Goal: Task Accomplishment & Management: Complete application form

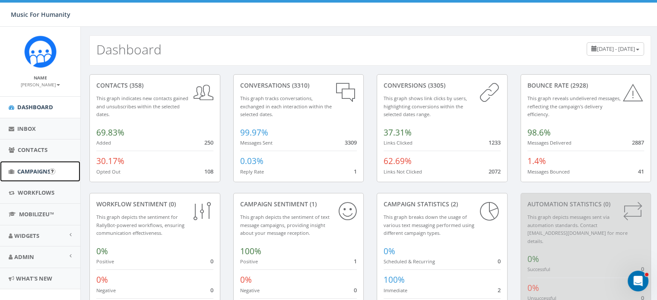
click at [34, 169] on span "Campaigns" at bounding box center [33, 172] width 33 height 8
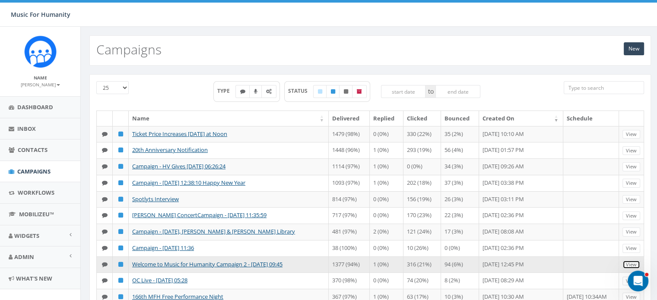
click at [622, 270] on link "View" at bounding box center [631, 264] width 18 height 9
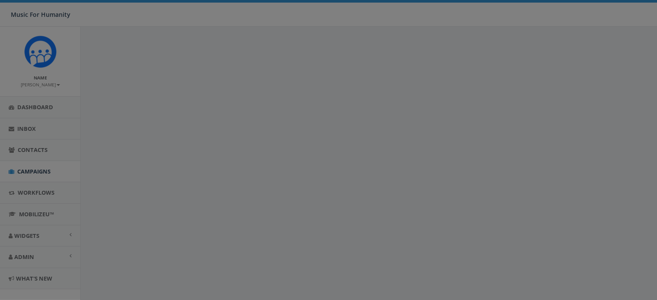
select select
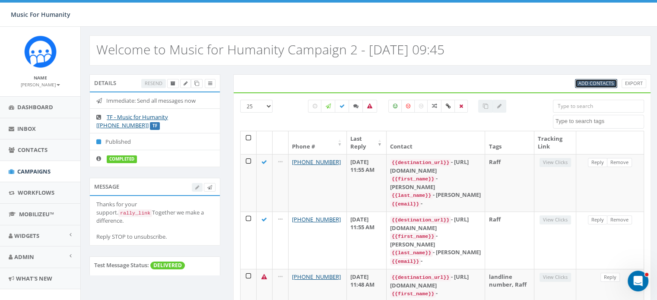
click at [599, 84] on span "Add Contacts" at bounding box center [595, 83] width 35 height 6
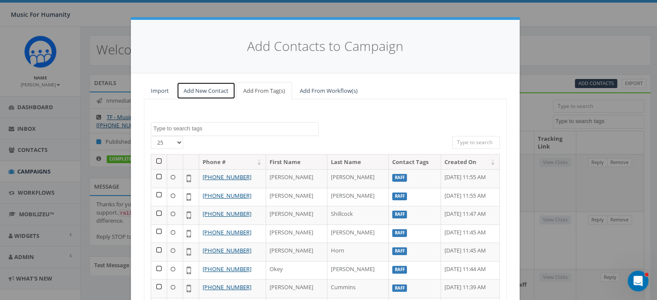
click at [194, 89] on link "Add New Contact" at bounding box center [206, 91] width 59 height 18
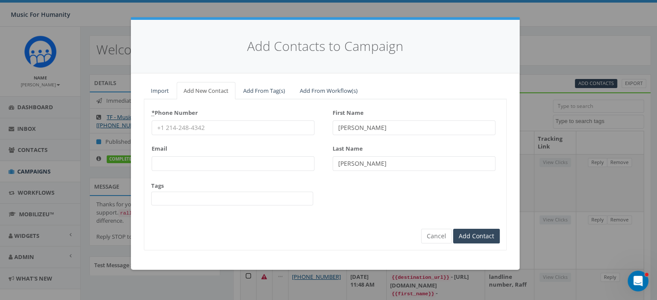
click at [193, 125] on input "* Phone Number" at bounding box center [233, 128] width 163 height 15
type input "9174450082"
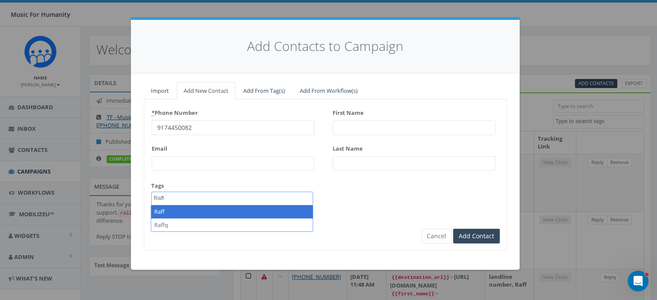
type textarea "Raff"
select select "Raff"
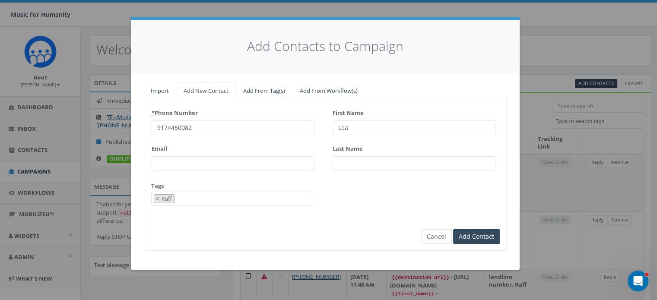
type input "Lea"
type input "[PERSON_NAME]"
click at [453, 229] on input "Add Contact" at bounding box center [476, 236] width 47 height 15
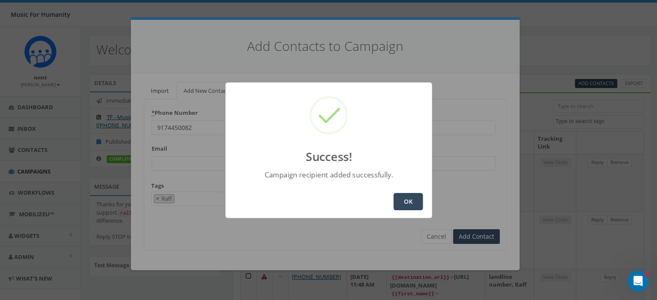
click at [411, 200] on button "OK" at bounding box center [407, 201] width 29 height 17
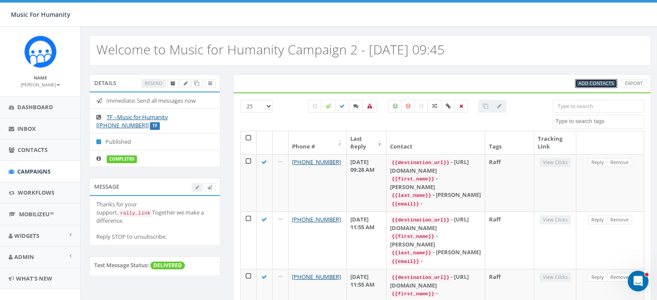
click at [591, 80] on span "Add Contacts" at bounding box center [595, 83] width 35 height 6
select select
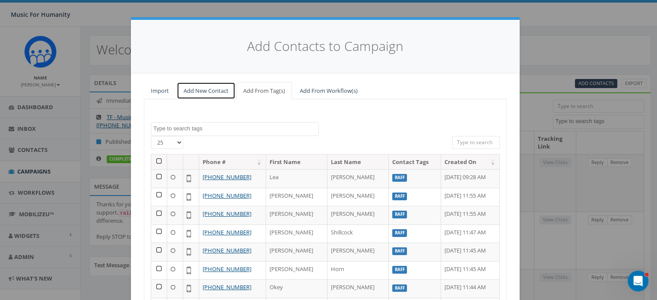
click at [194, 93] on link "Add New Contact" at bounding box center [206, 91] width 59 height 18
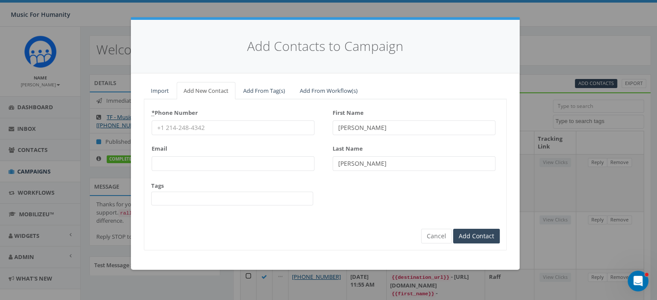
click at [181, 124] on input "* Phone Number" at bounding box center [233, 128] width 163 height 15
click at [210, 128] on input "* Phone Number" at bounding box center [233, 128] width 163 height 15
type input "8453365446"
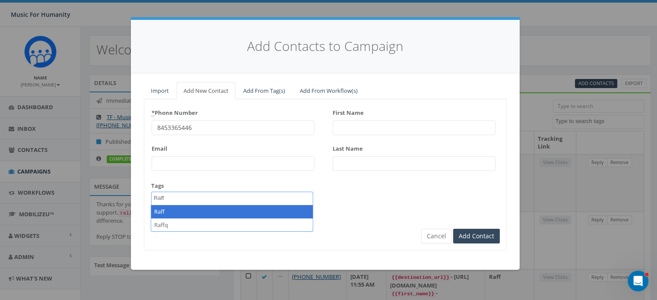
type textarea "Raff"
select select "Raff"
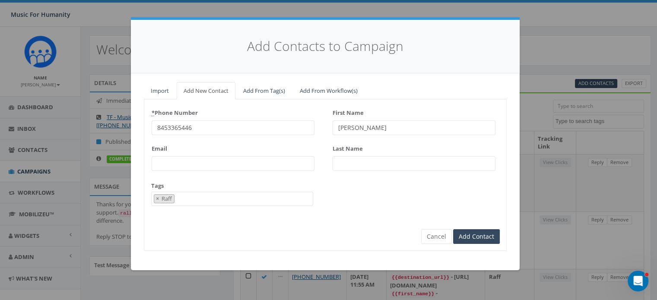
type input "[PERSON_NAME]"
click at [453, 229] on input "Add Contact" at bounding box center [476, 236] width 47 height 15
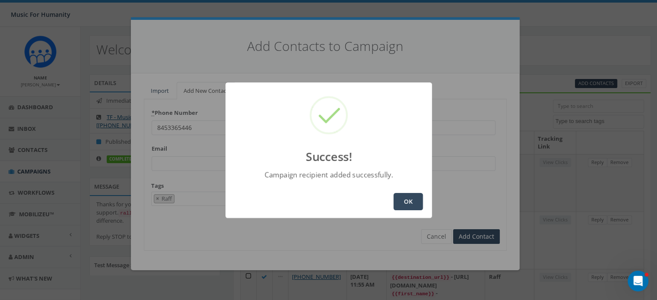
click at [404, 200] on button "OK" at bounding box center [407, 201] width 29 height 17
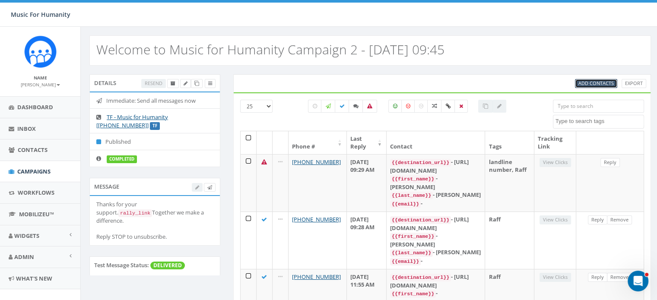
click at [595, 82] on span "Add Contacts" at bounding box center [595, 83] width 35 height 6
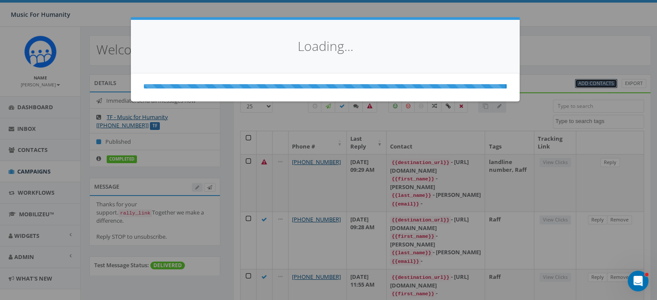
select select
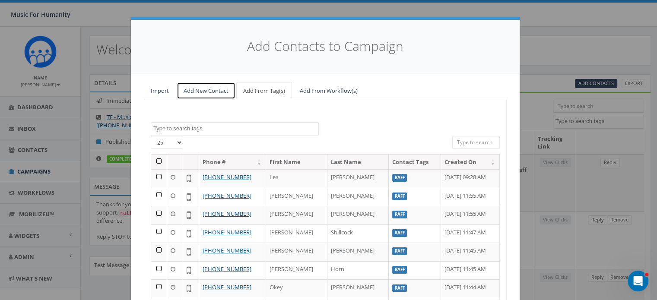
click at [195, 88] on link "Add New Contact" at bounding box center [206, 91] width 59 height 18
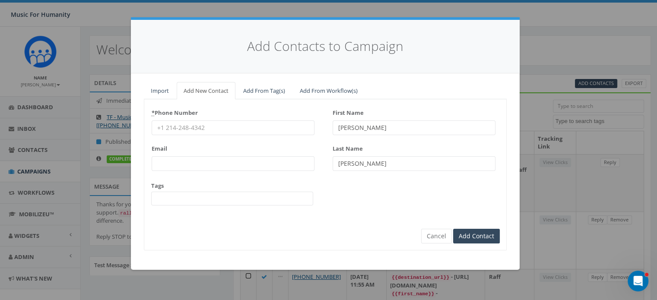
click at [182, 127] on input "* Phone Number" at bounding box center [233, 128] width 163 height 15
type input "9142633910"
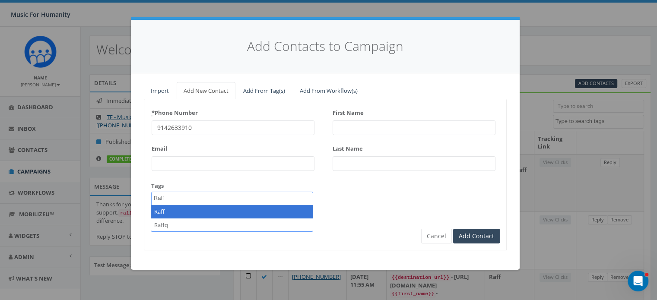
type textarea "Raff"
select select "Raff"
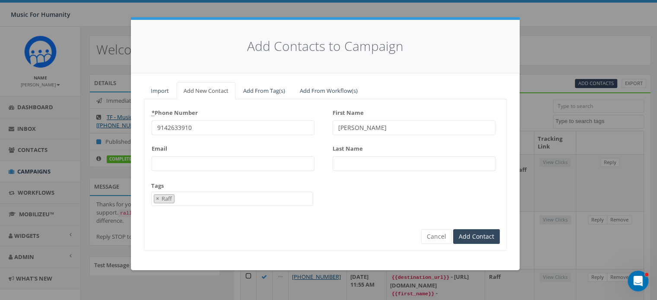
type input "[PERSON_NAME]"
type input "Lira"
click at [453, 229] on input "Add Contact" at bounding box center [476, 236] width 47 height 15
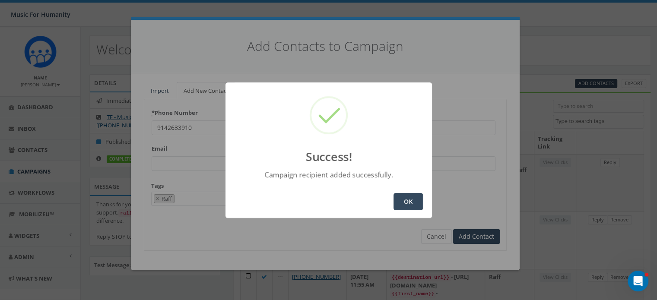
click at [411, 199] on button "OK" at bounding box center [407, 201] width 29 height 17
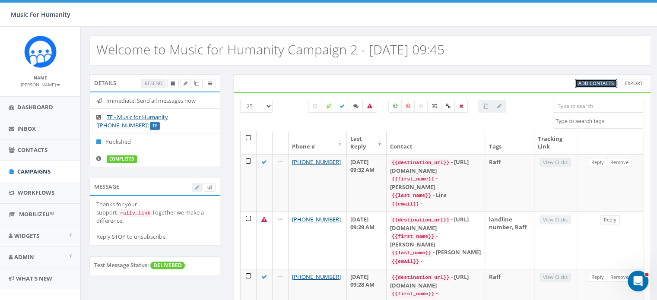
click at [592, 82] on span "Add Contacts" at bounding box center [595, 83] width 35 height 6
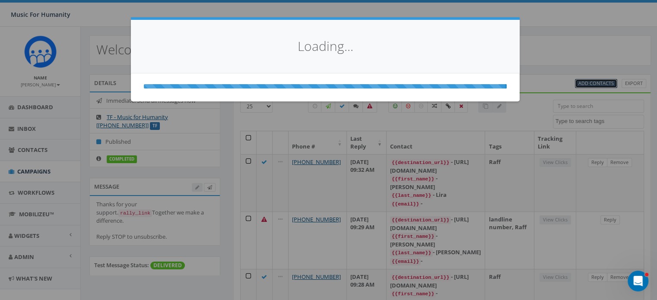
select select
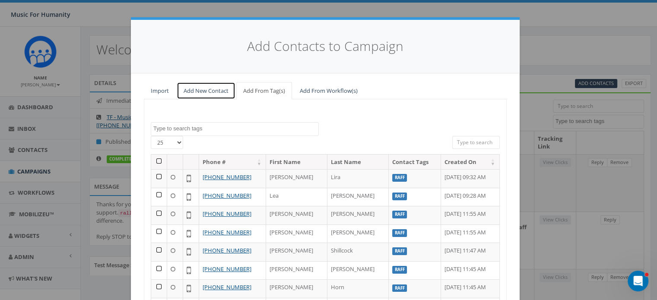
click at [199, 92] on link "Add New Contact" at bounding box center [206, 91] width 59 height 18
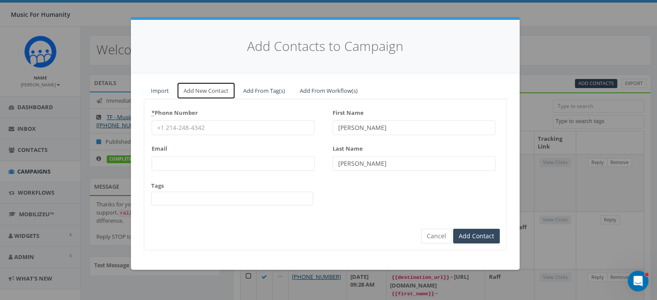
click at [199, 92] on link "Add New Contact" at bounding box center [206, 91] width 59 height 18
click at [186, 130] on input "* Phone Number" at bounding box center [233, 128] width 163 height 15
type input "5047173087"
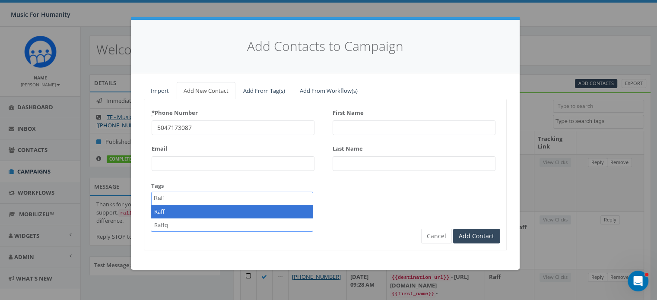
type textarea "Raff"
select select "Raff"
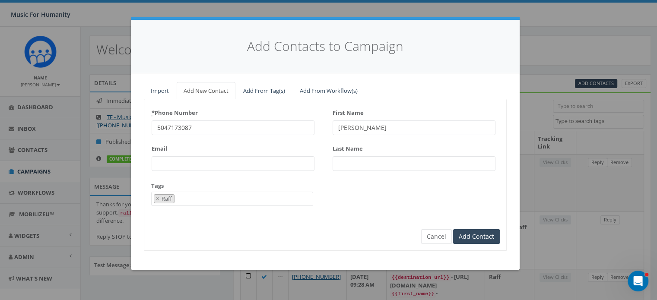
type input "[PERSON_NAME]"
type input "Lira"
click at [453, 229] on input "Add Contact" at bounding box center [476, 236] width 47 height 15
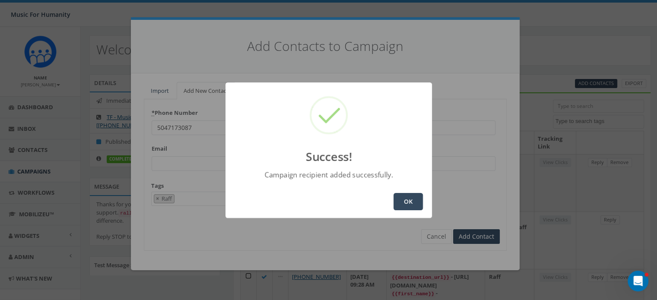
click at [402, 197] on button "OK" at bounding box center [407, 201] width 29 height 17
